Goal: Task Accomplishment & Management: Use online tool/utility

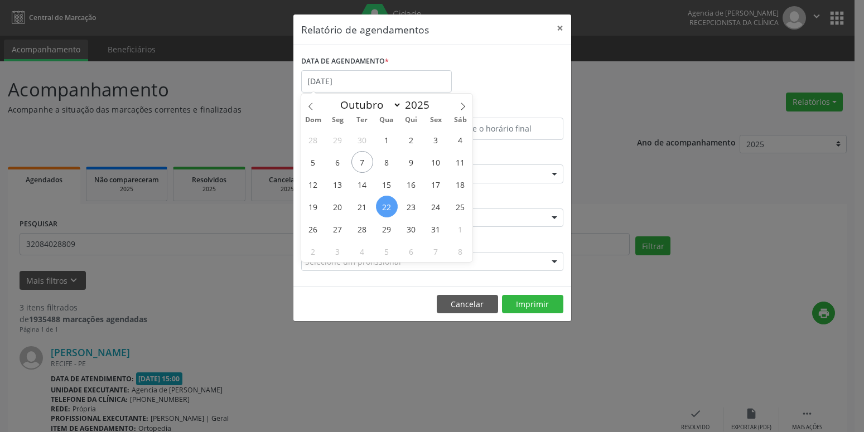
click at [334, 187] on span "13" at bounding box center [338, 184] width 22 height 22
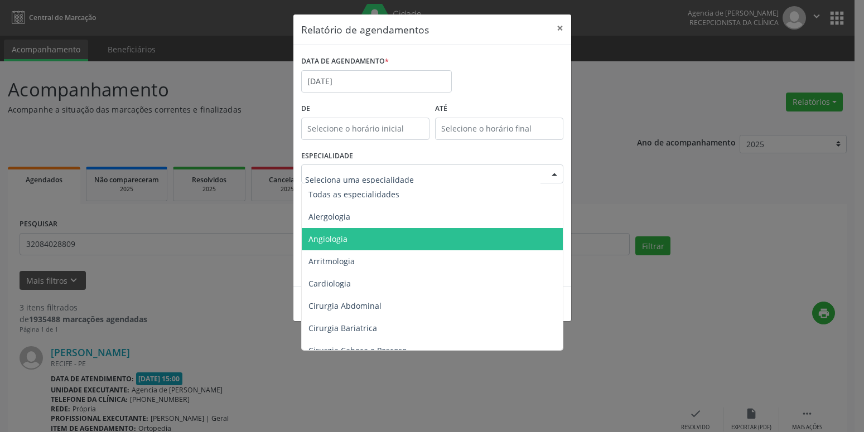
drag, startPoint x: 338, startPoint y: 236, endPoint x: 379, endPoint y: 253, distance: 44.2
click at [338, 236] on span "Angiologia" at bounding box center [327, 239] width 39 height 11
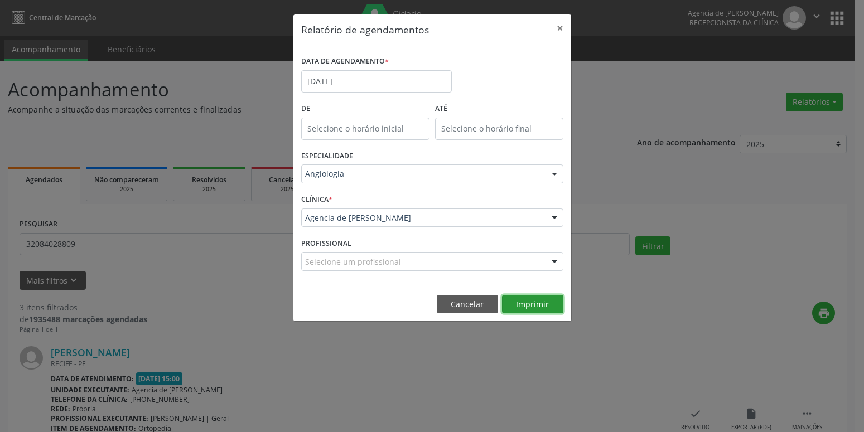
click at [540, 306] on button "Imprimir" at bounding box center [532, 304] width 61 height 19
click at [330, 86] on input "13/10/2025" at bounding box center [376, 81] width 151 height 22
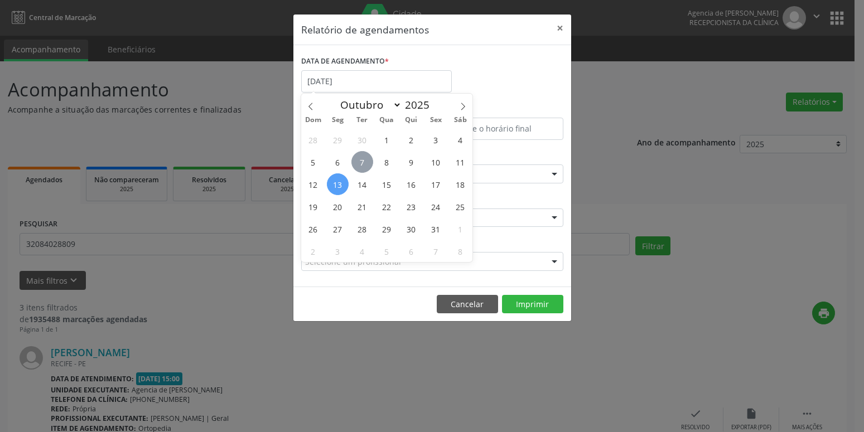
click at [364, 163] on span "7" at bounding box center [362, 162] width 22 height 22
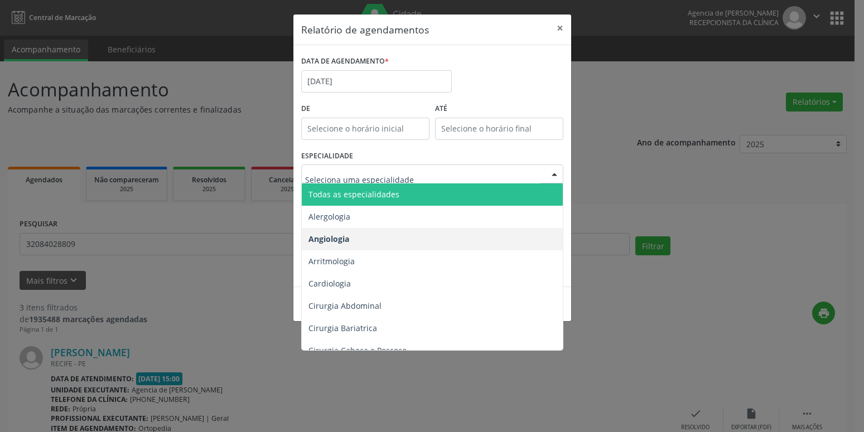
click at [367, 192] on span "Todas as especialidades" at bounding box center [353, 194] width 91 height 11
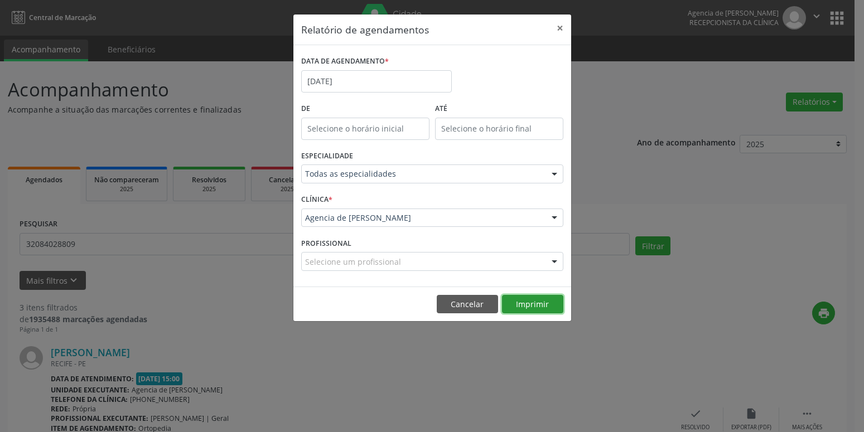
click at [525, 307] on button "Imprimir" at bounding box center [532, 304] width 61 height 19
click at [355, 75] on input "[DATE]" at bounding box center [376, 81] width 151 height 22
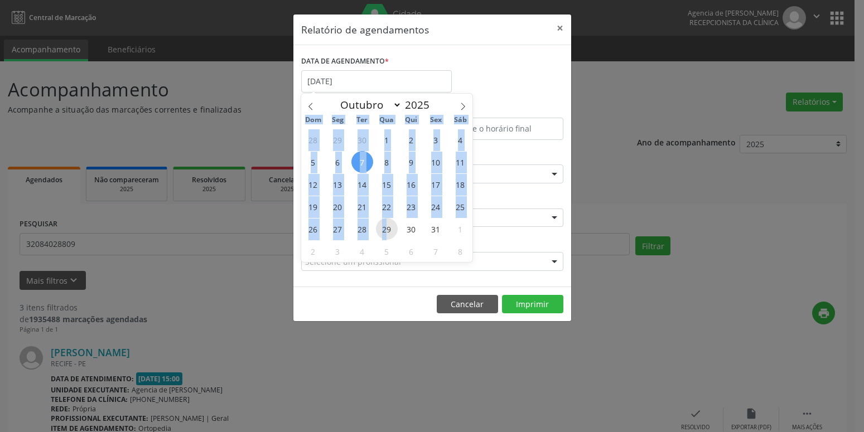
click at [385, 229] on span "29" at bounding box center [387, 229] width 22 height 22
type input "[DATE]"
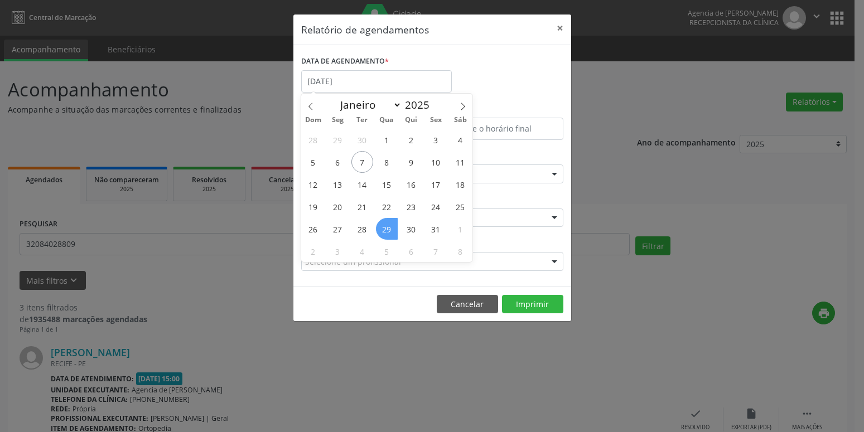
click at [385, 229] on span "29" at bounding box center [387, 229] width 22 height 22
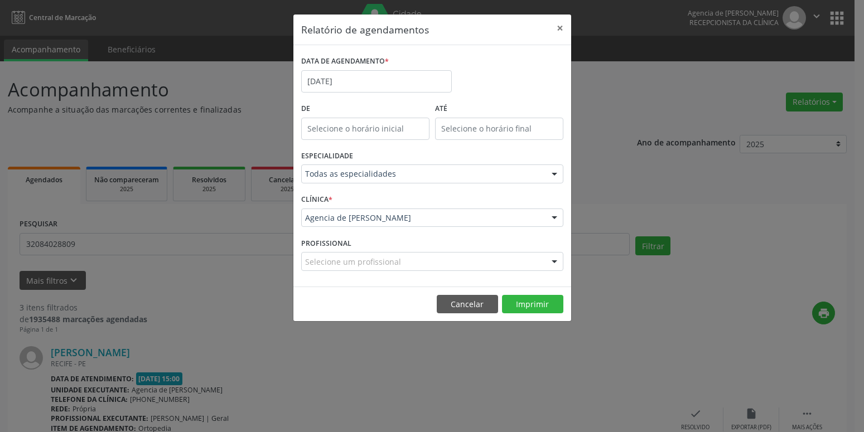
click at [395, 182] on div "Todas as especialidades" at bounding box center [432, 174] width 262 height 19
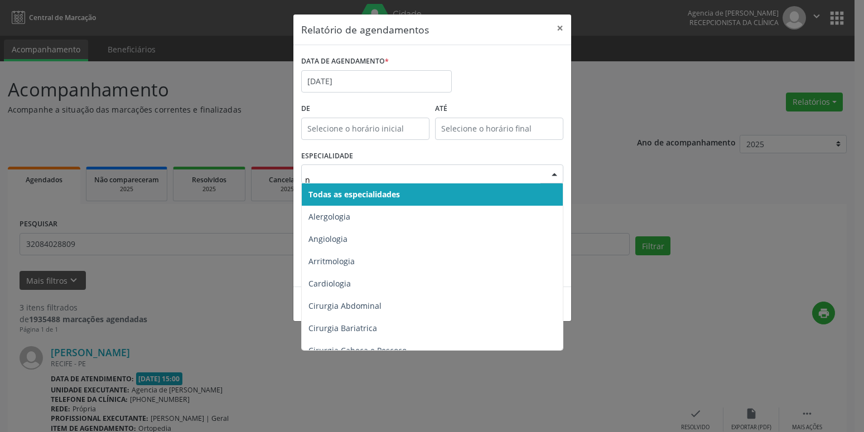
type input "nu"
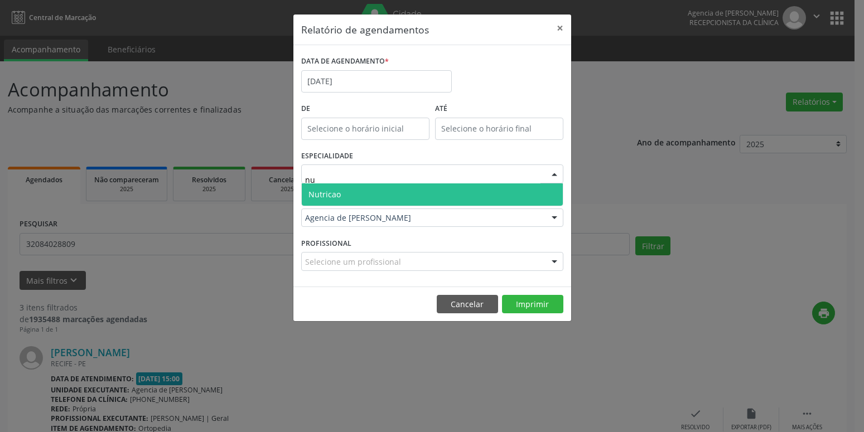
click at [347, 201] on span "Nutricao" at bounding box center [432, 194] width 261 height 22
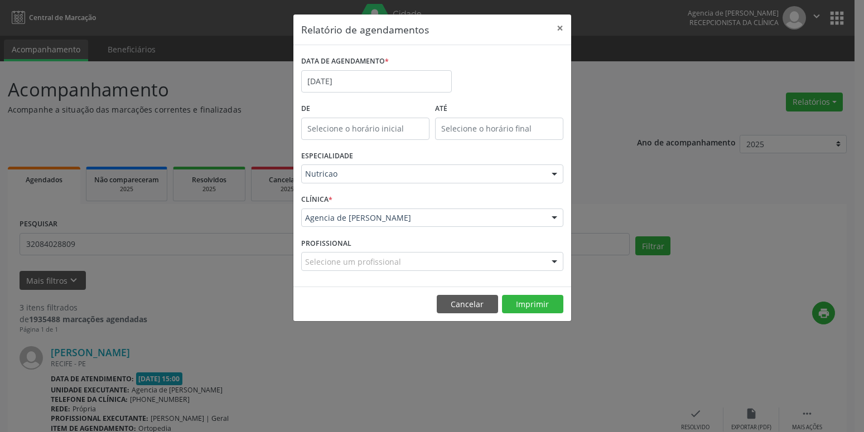
click at [428, 266] on div "Selecione um profissional" at bounding box center [432, 261] width 262 height 19
click at [480, 196] on div "CLÍNICA * Agencia de Petrolina Agencia de Petrolina Nenhum resultado encontrado…" at bounding box center [432, 212] width 268 height 43
click at [537, 304] on button "Imprimir" at bounding box center [532, 304] width 61 height 19
click at [554, 31] on button "×" at bounding box center [560, 27] width 22 height 27
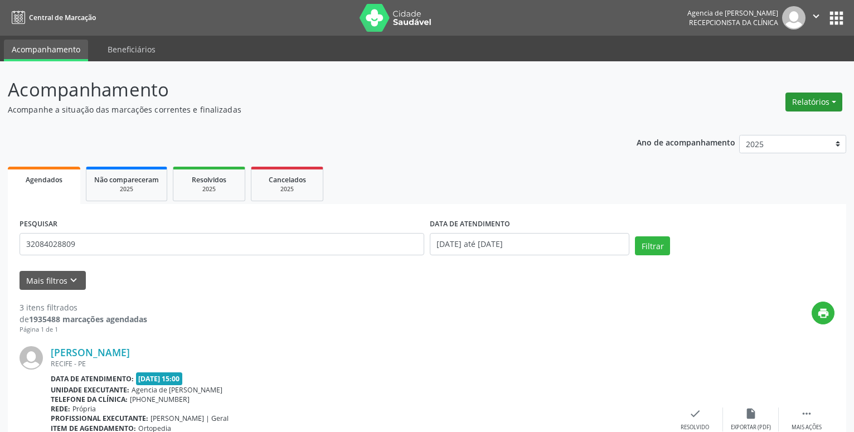
click at [820, 96] on button "Relatórios" at bounding box center [814, 102] width 57 height 19
click at [773, 132] on link "Agendamentos" at bounding box center [783, 126] width 120 height 16
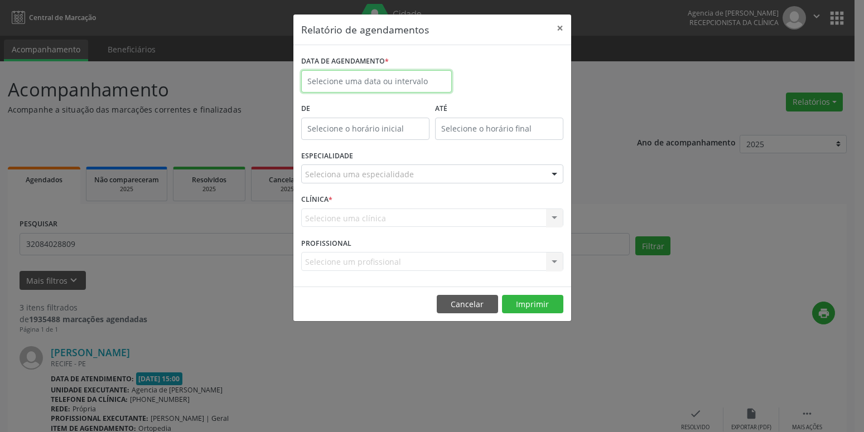
click at [408, 73] on input "text" at bounding box center [376, 81] width 151 height 22
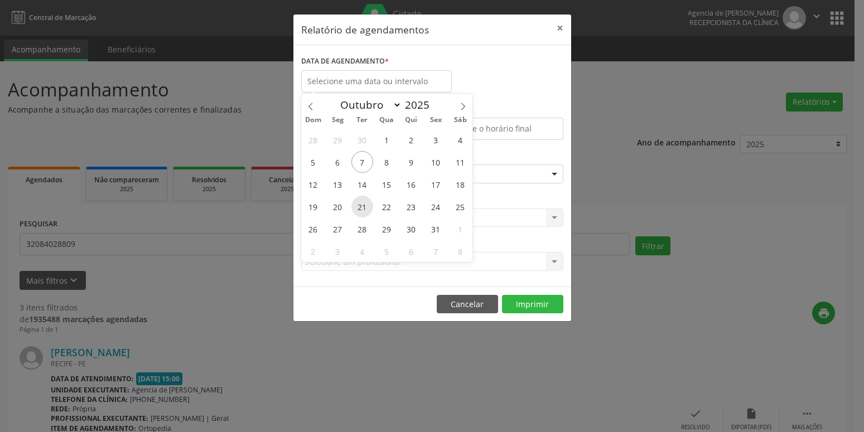
click at [365, 210] on span "21" at bounding box center [362, 207] width 22 height 22
type input "21/10/2025"
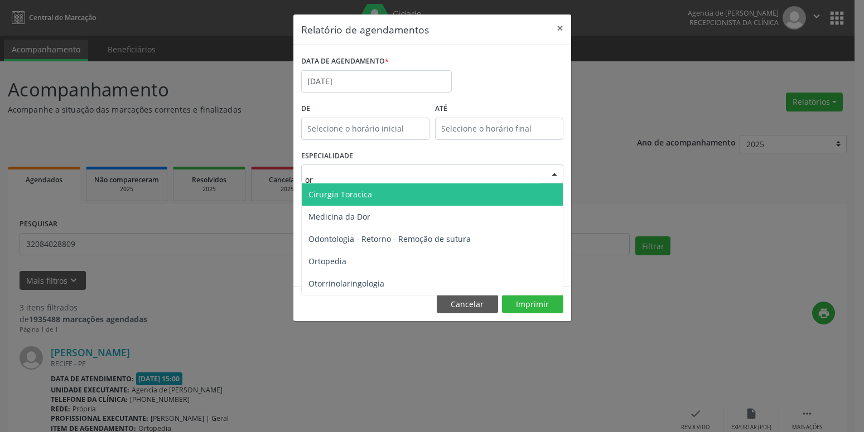
type input "ort"
click at [359, 196] on span "Ortopedia" at bounding box center [432, 194] width 261 height 22
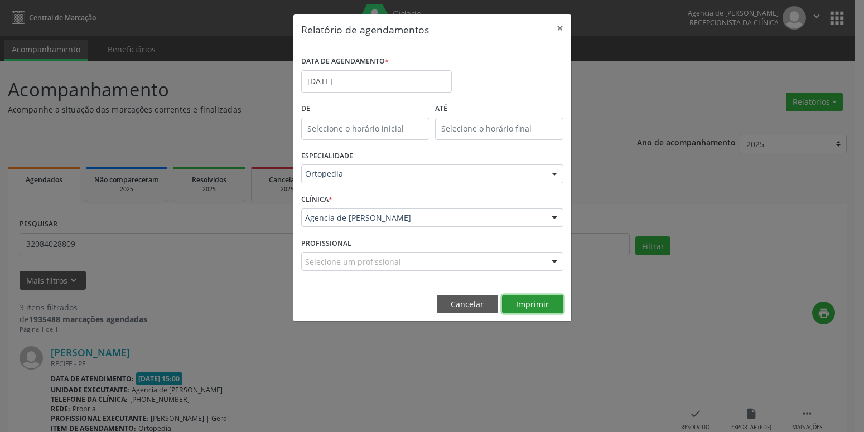
click at [533, 307] on button "Imprimir" at bounding box center [532, 304] width 61 height 19
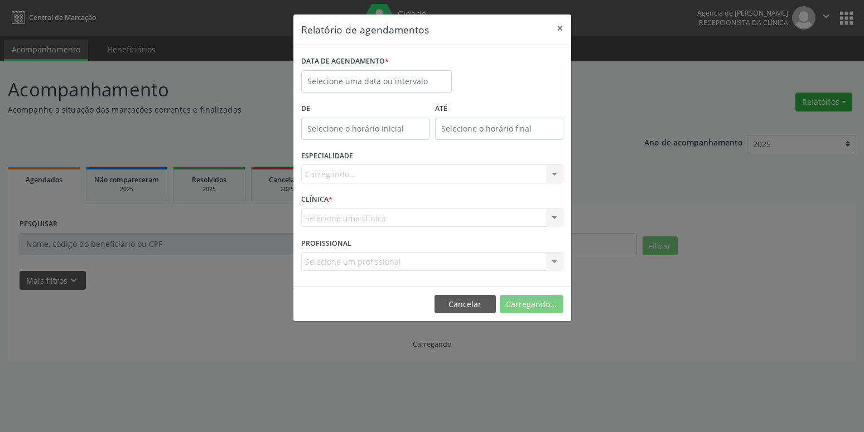
select select "9"
click at [407, 89] on input "text" at bounding box center [376, 81] width 151 height 22
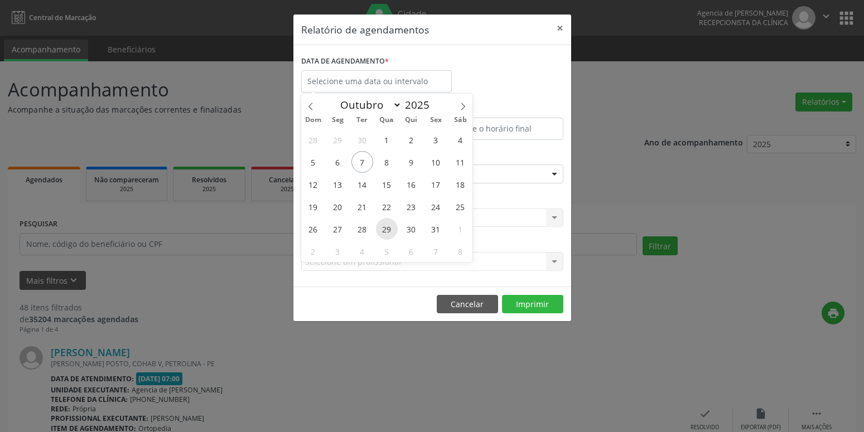
click at [388, 231] on span "29" at bounding box center [387, 229] width 22 height 22
type input "[DATE]"
click at [388, 231] on span "29" at bounding box center [387, 229] width 22 height 22
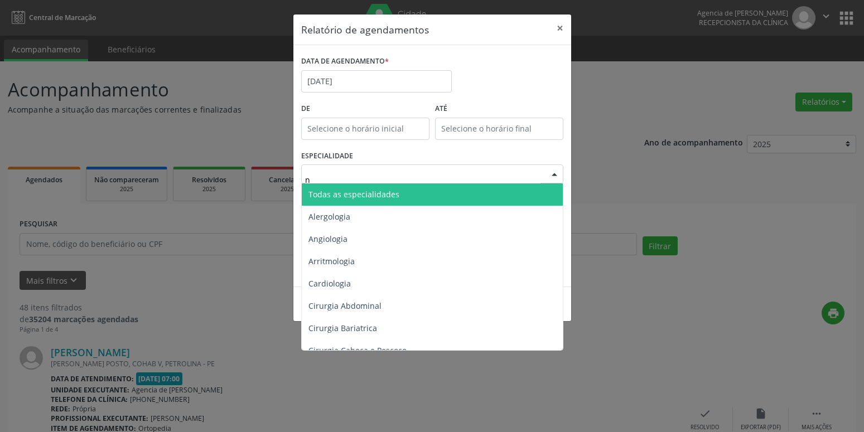
type input "nu"
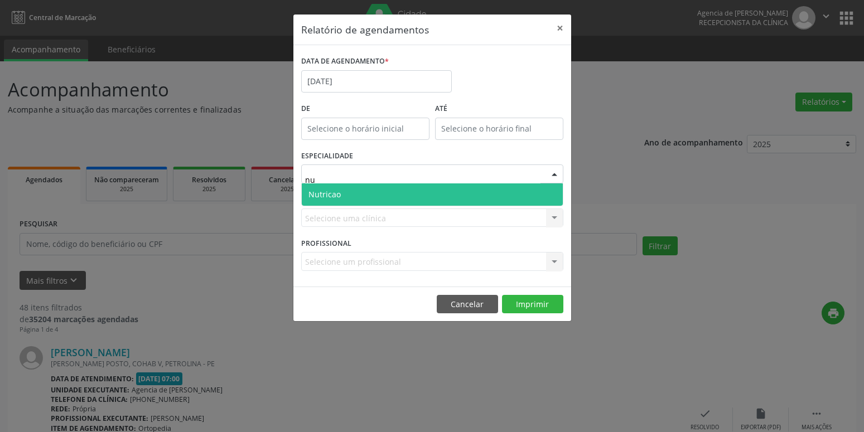
click at [378, 192] on span "Nutricao" at bounding box center [432, 194] width 261 height 22
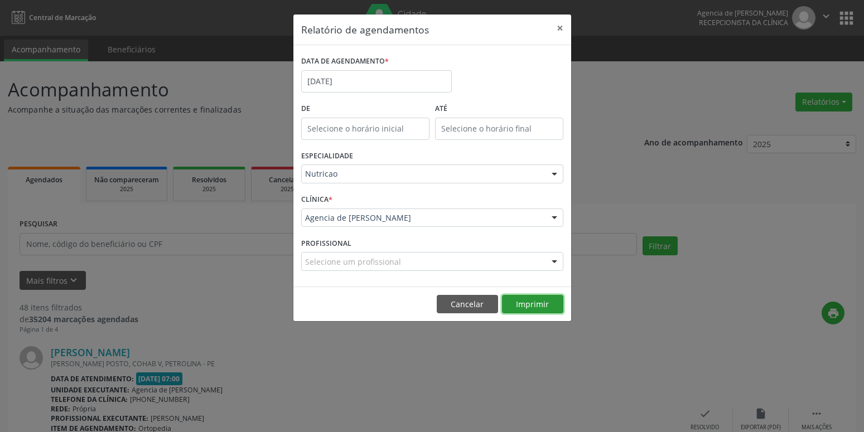
click at [542, 304] on button "Imprimir" at bounding box center [532, 304] width 61 height 19
